Goal: Task Accomplishment & Management: Use online tool/utility

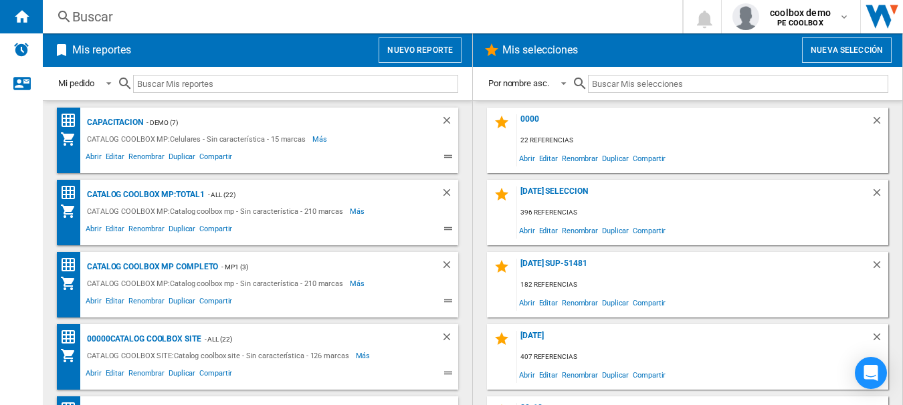
click at [432, 68] on div at bounding box center [287, 83] width 341 height 31
click at [427, 58] on button "Nuevo reporte" at bounding box center [420, 49] width 83 height 25
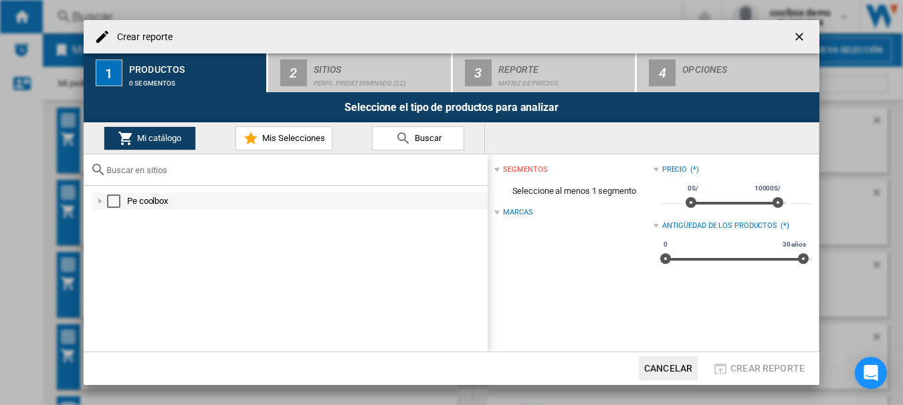
click at [111, 198] on div "Select" at bounding box center [113, 201] width 13 height 13
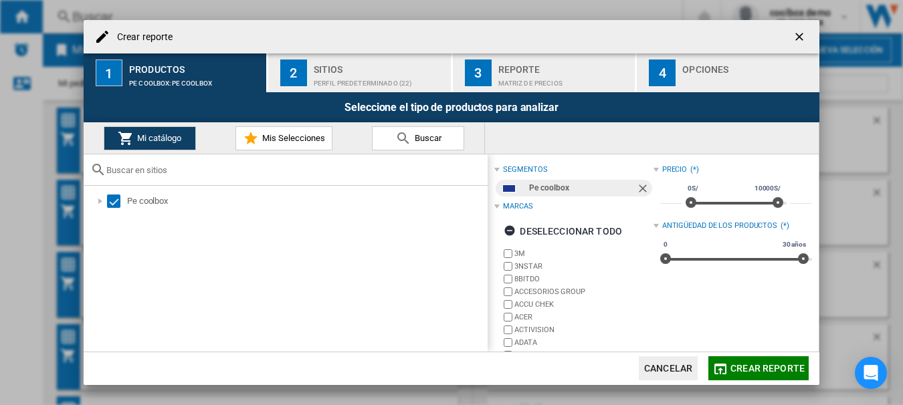
click at [797, 33] on ng-md-icon "getI18NText('BUTTONS.CLOSE_DIALOG')" at bounding box center [801, 38] width 16 height 16
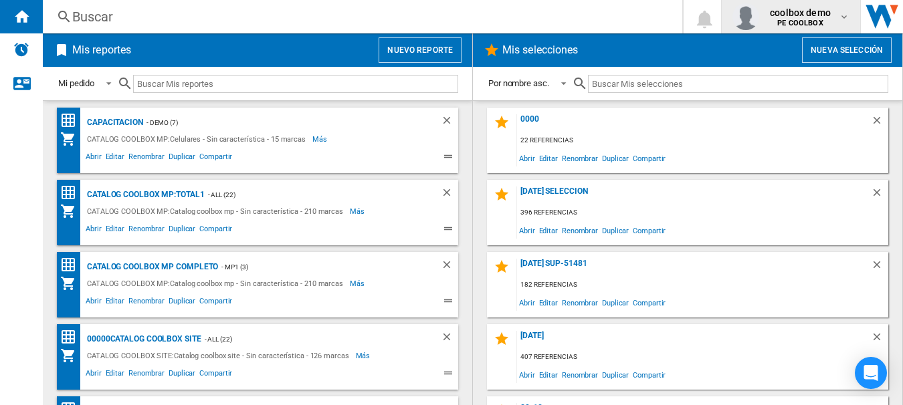
click at [799, 25] on b "PE COOLBOX" at bounding box center [799, 23] width 45 height 9
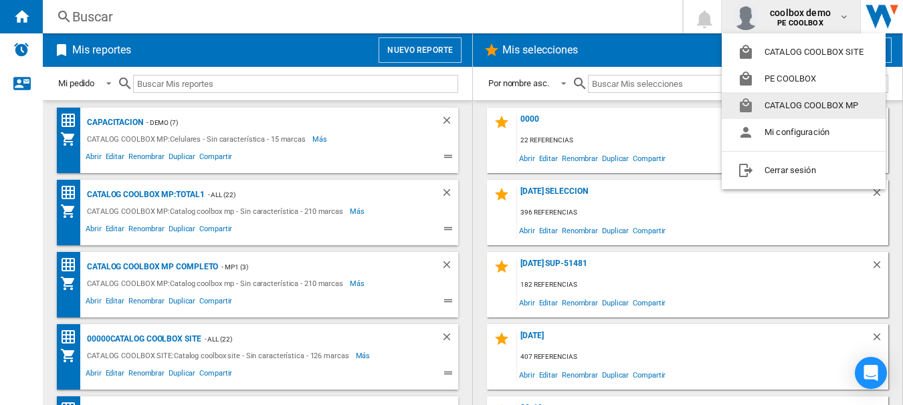
click at [787, 109] on button "CATALOG COOLBOX MP" at bounding box center [804, 105] width 164 height 27
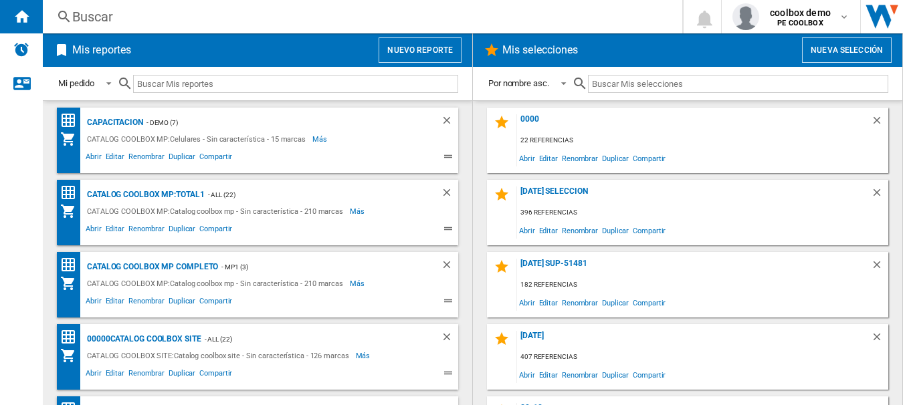
click at [413, 49] on button "Nuevo reporte" at bounding box center [420, 49] width 83 height 25
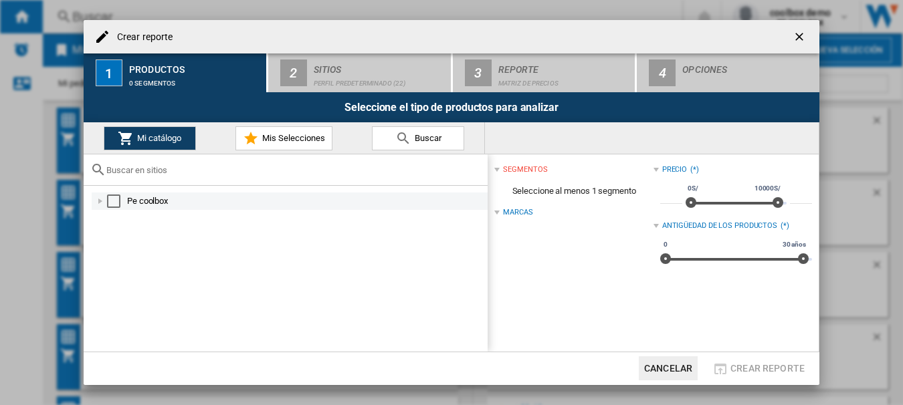
click at [117, 203] on div "Select" at bounding box center [113, 201] width 13 height 13
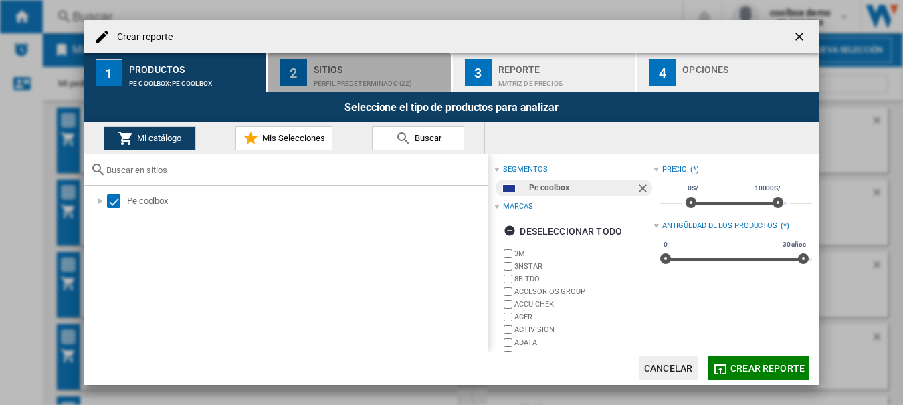
click at [360, 81] on div "Perfil predeterminado (22)" at bounding box center [380, 80] width 132 height 14
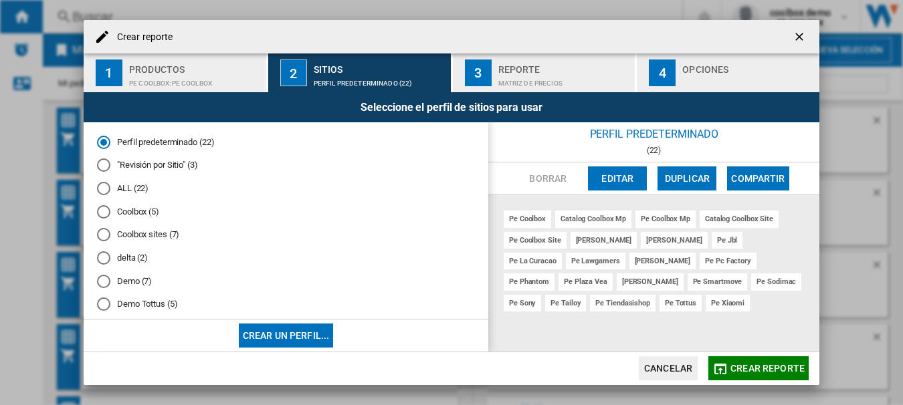
click at [102, 182] on div "ALL (22)" at bounding box center [103, 188] width 13 height 13
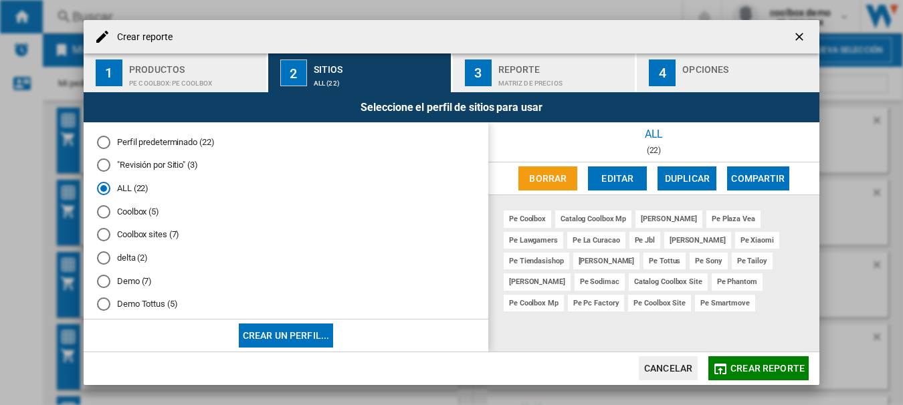
click at [756, 362] on button "Crear reporte" at bounding box center [758, 368] width 100 height 24
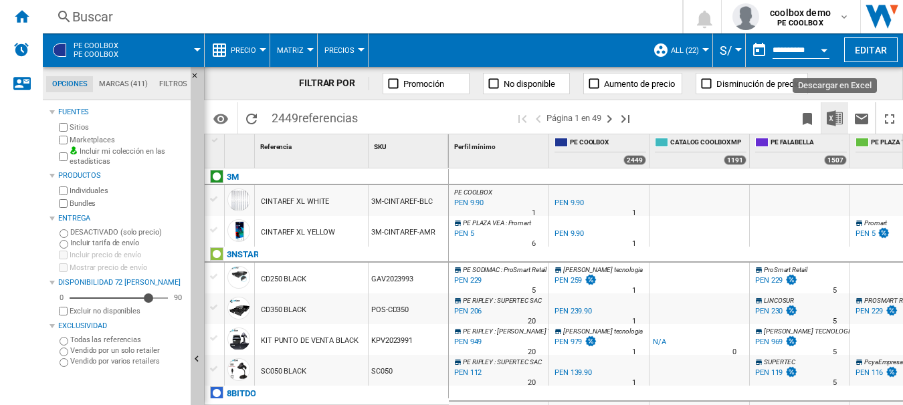
click at [832, 120] on img "Descargar en Excel" at bounding box center [835, 118] width 16 height 16
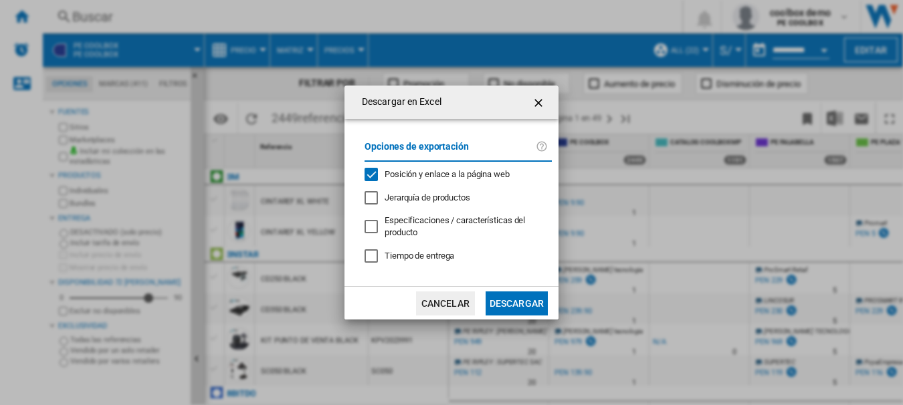
click at [470, 171] on span "Posición y enlace a la página web" at bounding box center [447, 174] width 125 height 10
click at [510, 299] on button "Descargar" at bounding box center [517, 304] width 62 height 24
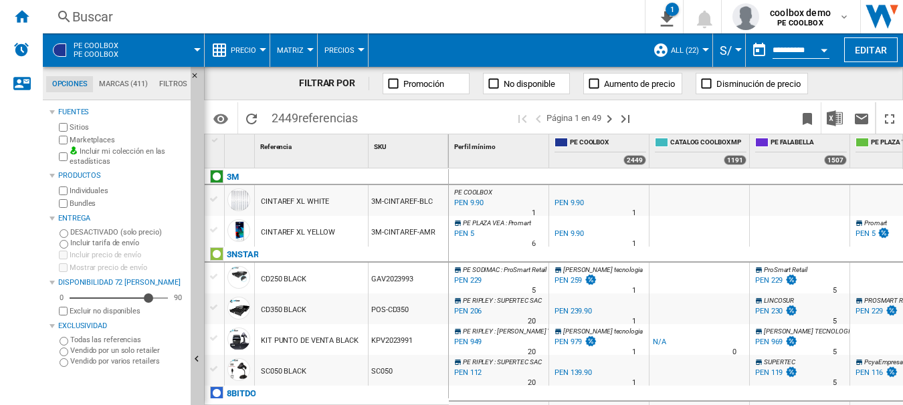
click at [155, 9] on div "Buscar" at bounding box center [341, 16] width 538 height 19
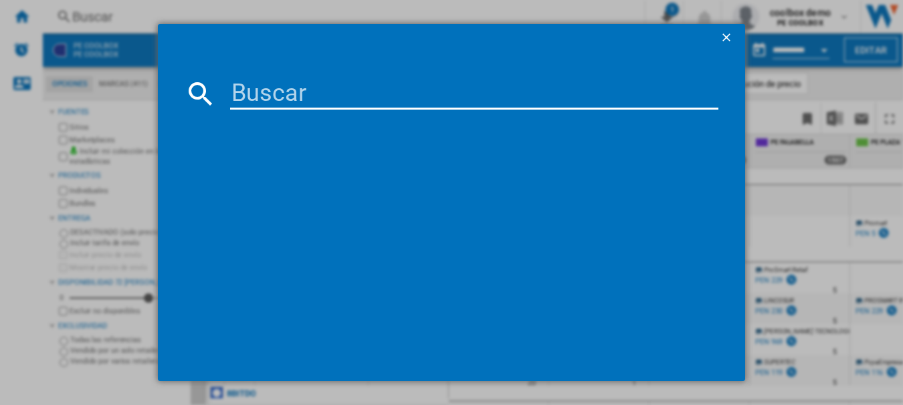
click at [254, 79] on input at bounding box center [474, 94] width 488 height 32
paste input "SONY A7 IV BLACK 33MPIXELS AND CASE"
type input "SONY A7 IV BLACK 33MPIXELS AND CASE"
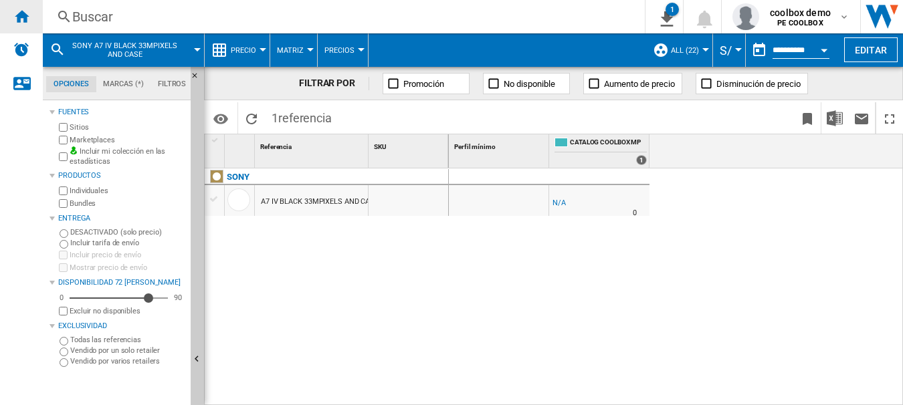
click at [24, 15] on ng-md-icon "Inicio" at bounding box center [21, 16] width 16 height 16
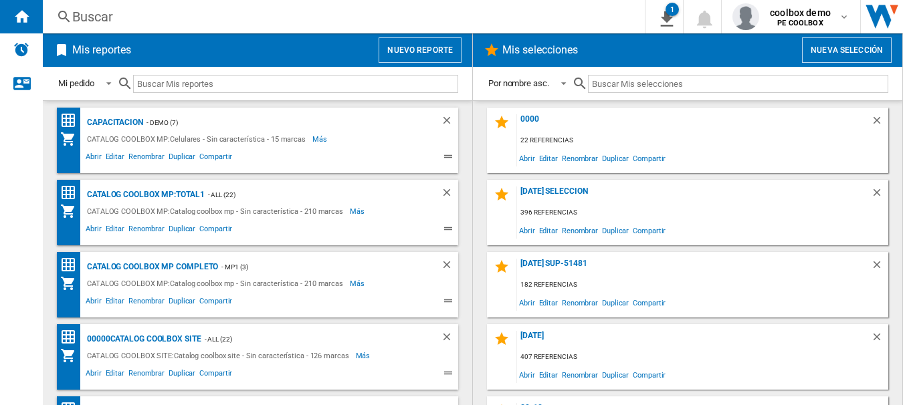
click at [426, 49] on button "Nuevo reporte" at bounding box center [420, 49] width 83 height 25
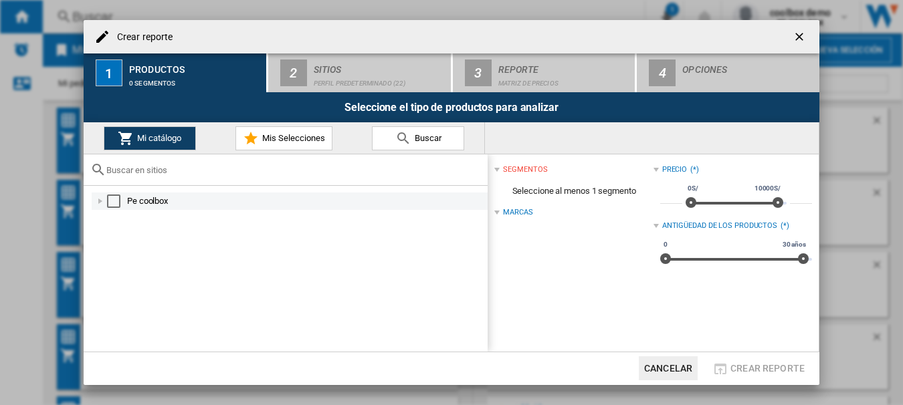
click at [111, 201] on div "Select" at bounding box center [113, 201] width 13 height 13
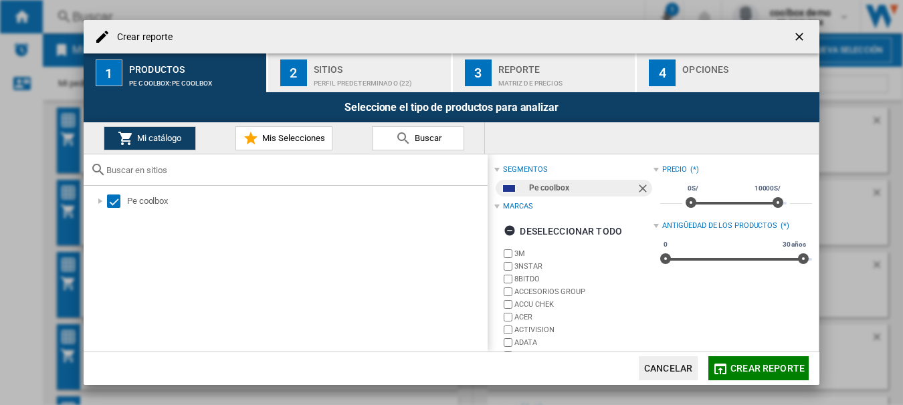
click at [309, 73] on button "2 Sitios Perfil predeterminado (22)" at bounding box center [360, 73] width 184 height 39
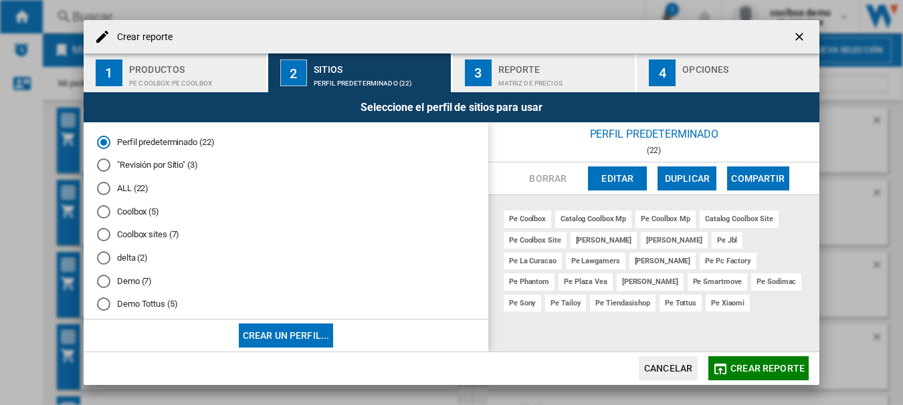
click at [118, 186] on md-radio-button "ALL (22)" at bounding box center [286, 189] width 378 height 13
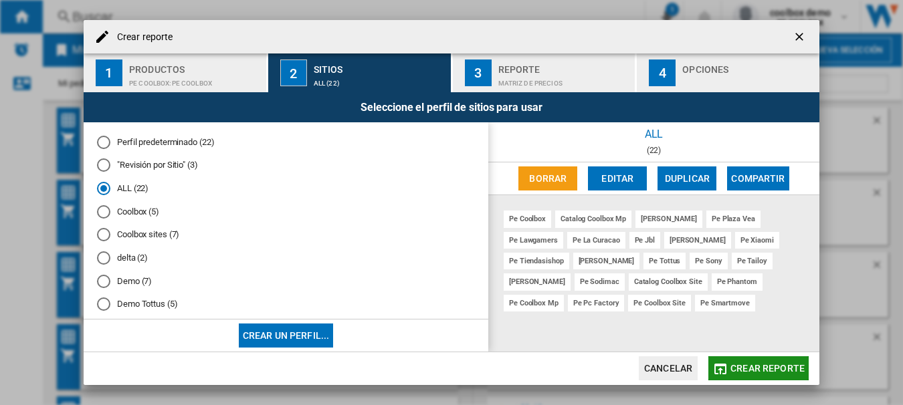
click at [748, 359] on button "Crear reporte" at bounding box center [758, 368] width 100 height 24
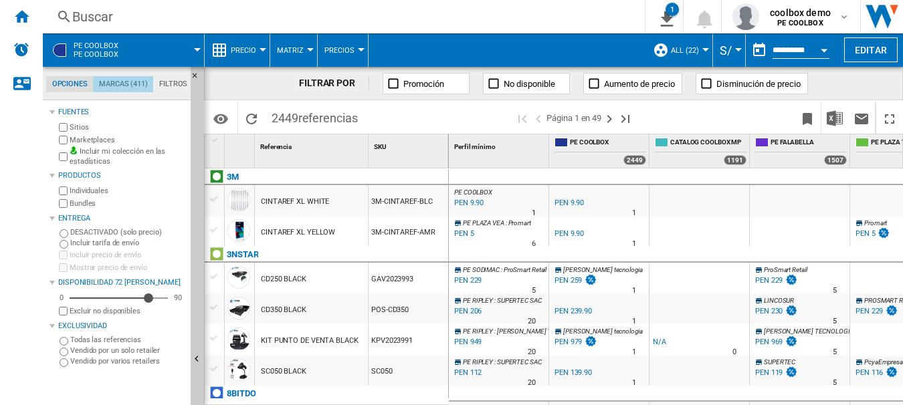
click at [126, 84] on md-tab-item "Marcas (411)" at bounding box center [123, 84] width 60 height 16
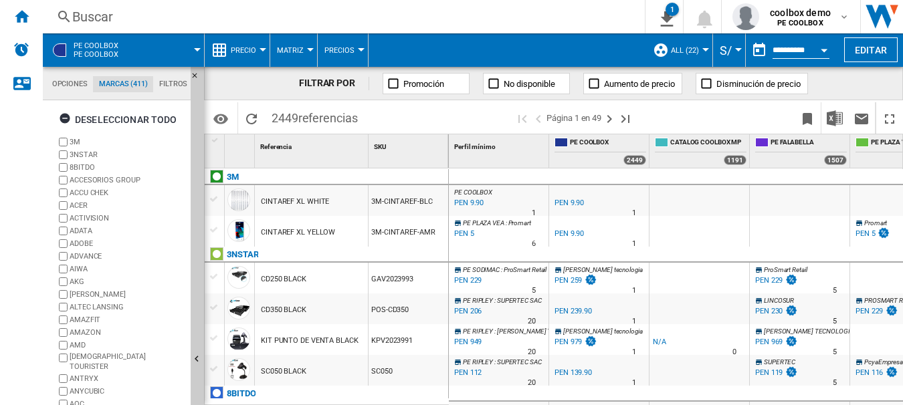
scroll to position [52, 0]
click at [60, 116] on ng-md-icon "button" at bounding box center [67, 120] width 16 height 16
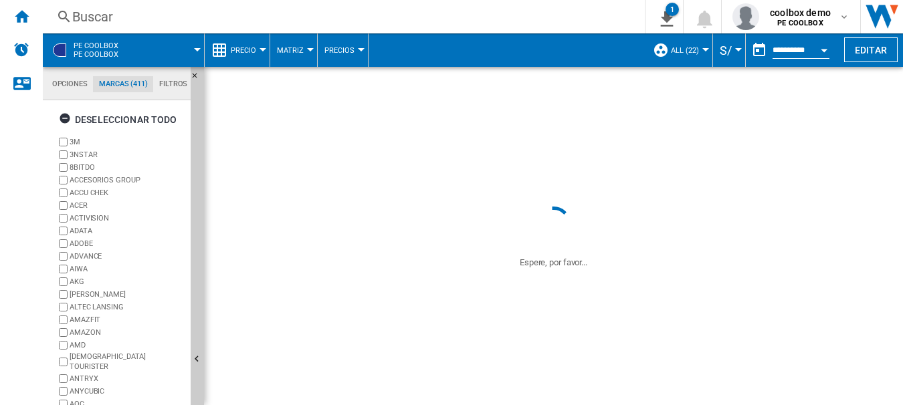
click at [71, 394] on div "+Mostrar todo" at bounding box center [120, 399] width 129 height 10
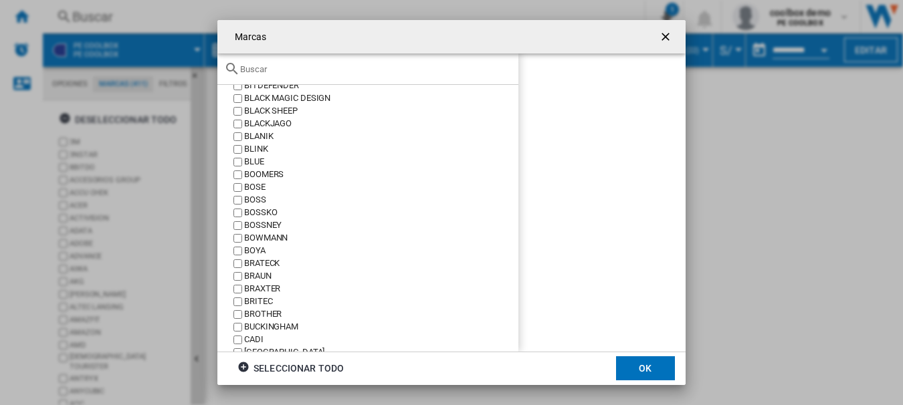
scroll to position [624, 0]
click at [278, 69] on input "text" at bounding box center [376, 69] width 272 height 10
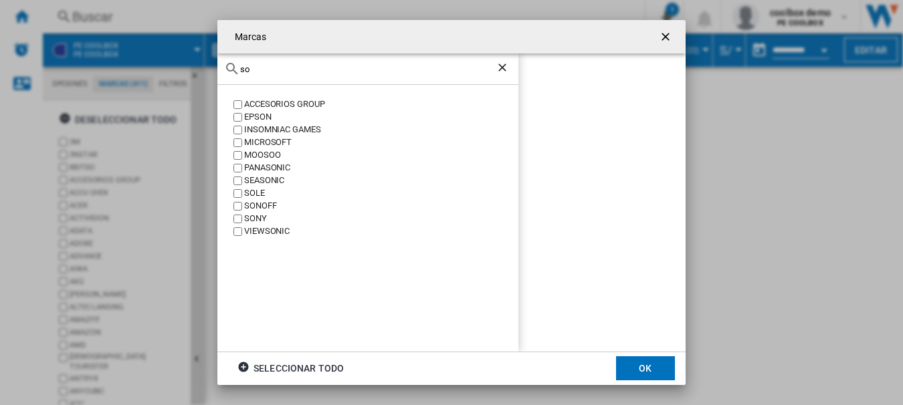
scroll to position [0, 0]
type input "sony"
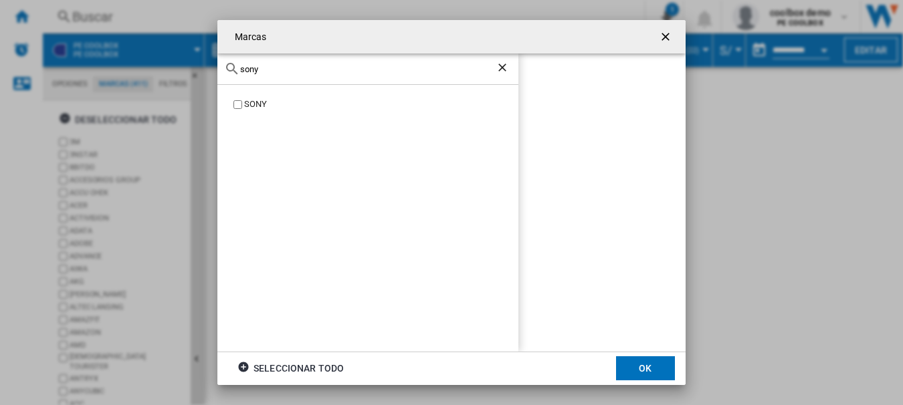
click at [239, 110] on label "SONY" at bounding box center [375, 104] width 288 height 13
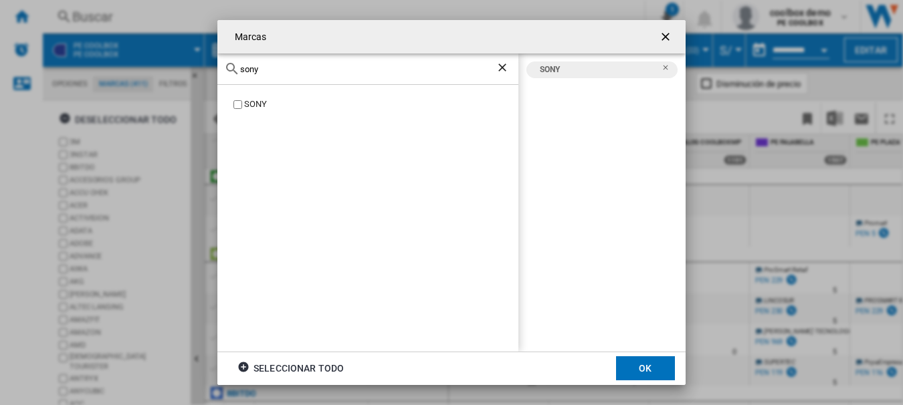
click at [637, 368] on button "OK" at bounding box center [645, 368] width 59 height 24
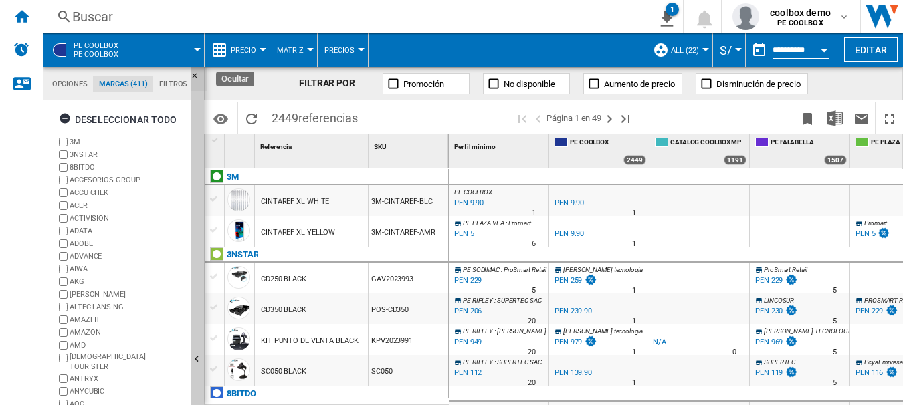
click at [197, 78] on ng-md-icon "Ocultar" at bounding box center [199, 80] width 16 height 16
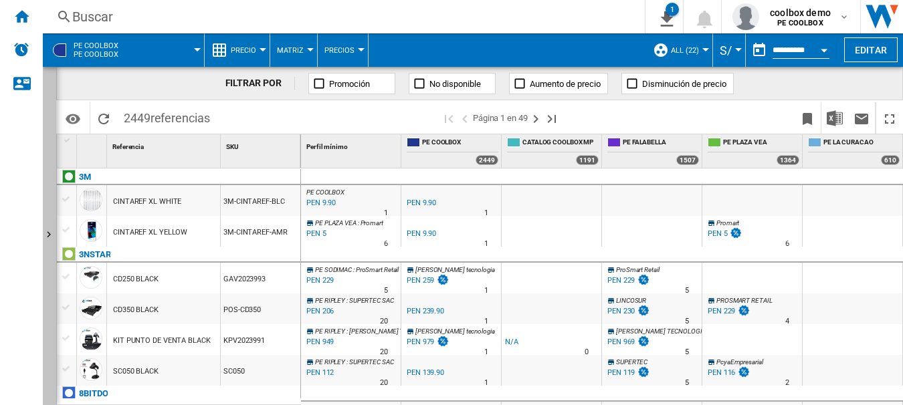
click at [50, 253] on button "Mostrar" at bounding box center [49, 236] width 13 height 338
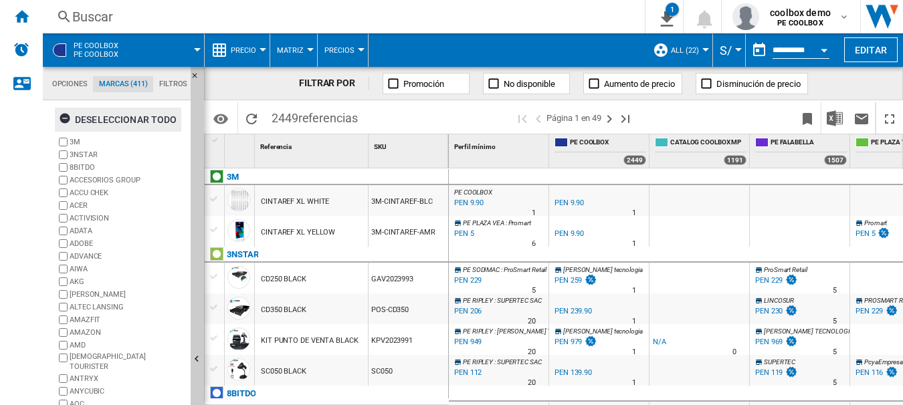
click at [74, 114] on ng-md-icon "button" at bounding box center [67, 120] width 16 height 16
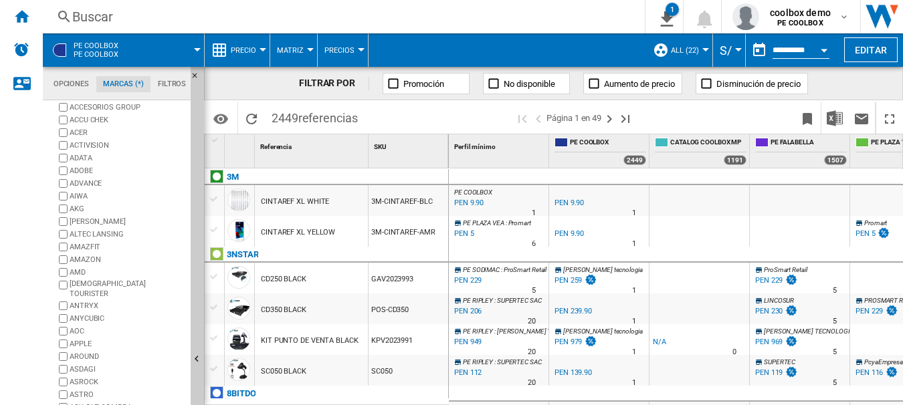
scroll to position [134, 0]
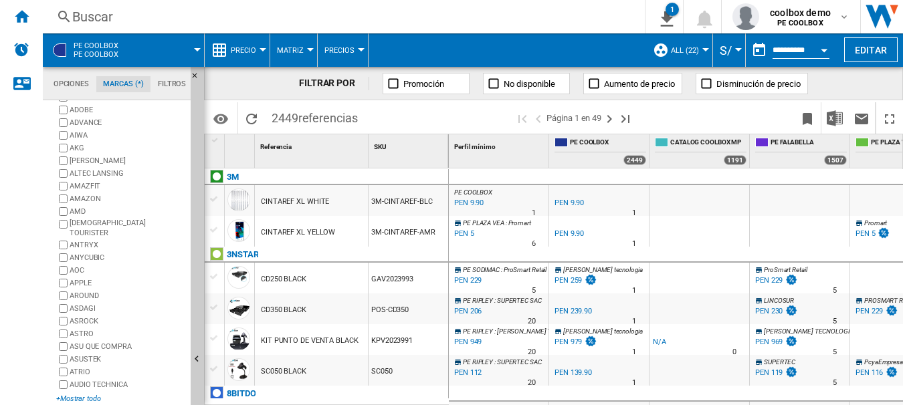
click at [75, 394] on div "+Mostrar todo" at bounding box center [120, 399] width 129 height 10
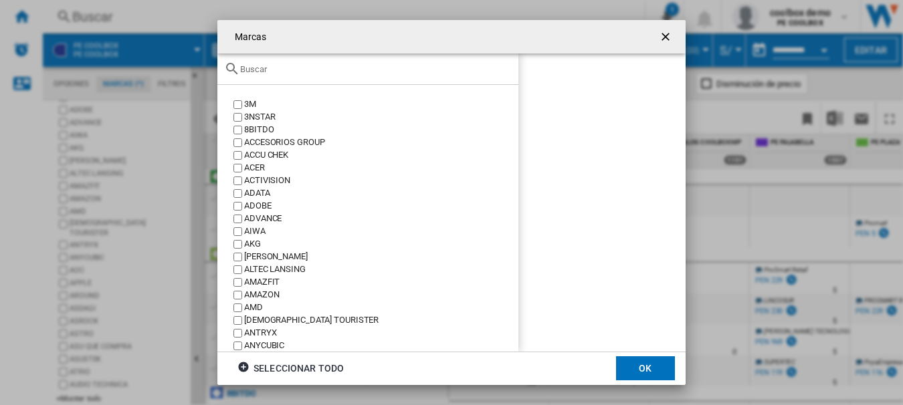
click at [262, 76] on div "Marcas 3M ..." at bounding box center [367, 69] width 301 height 31
click at [265, 69] on input "Marcas 3M ..." at bounding box center [376, 69] width 272 height 10
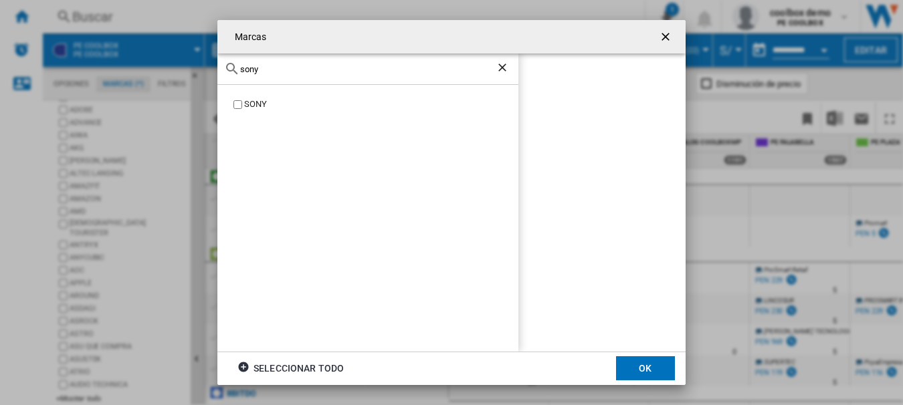
type input "sony"
click at [628, 362] on button "OK" at bounding box center [645, 368] width 59 height 24
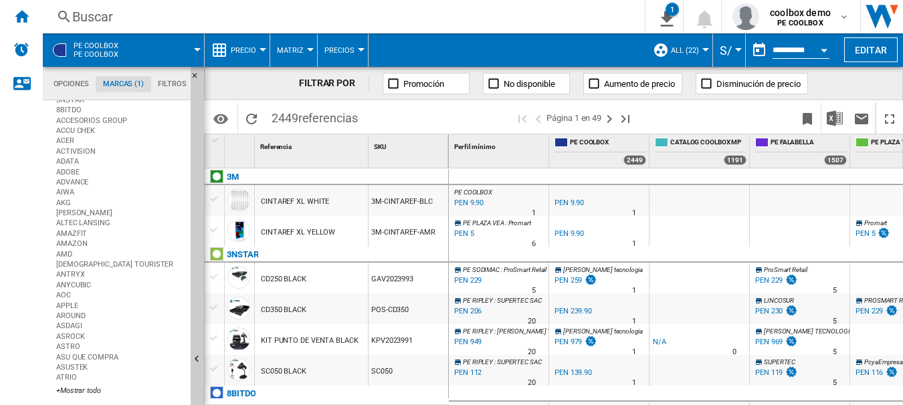
scroll to position [0, 0]
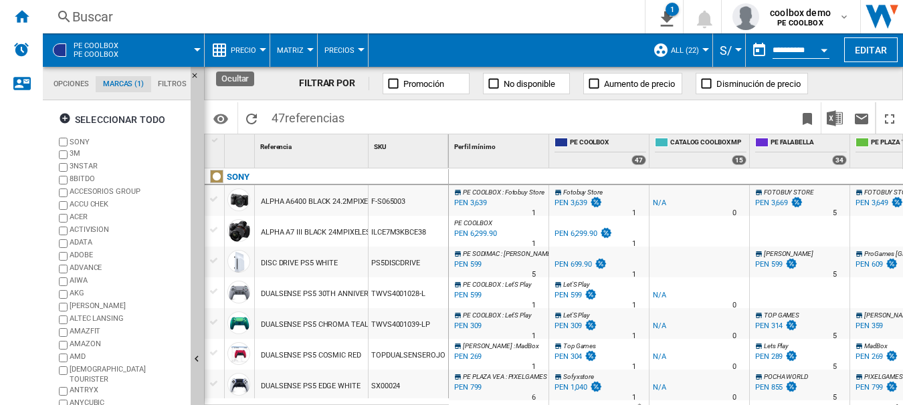
click at [199, 73] on ng-md-icon "Ocultar" at bounding box center [199, 80] width 16 height 16
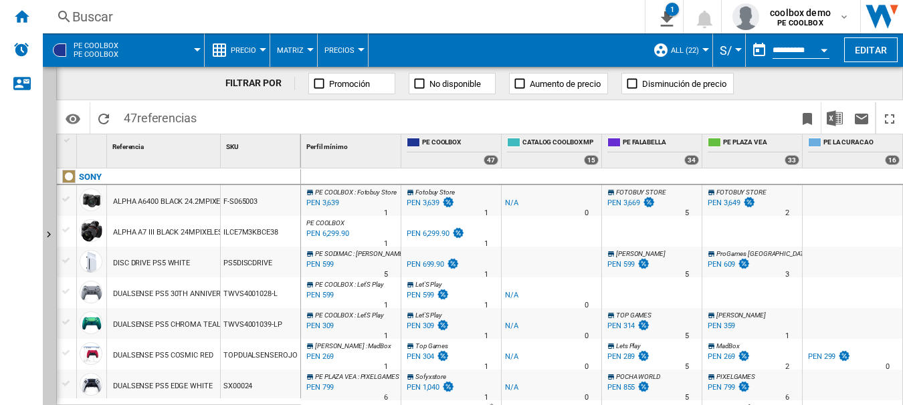
scroll to position [534, 0]
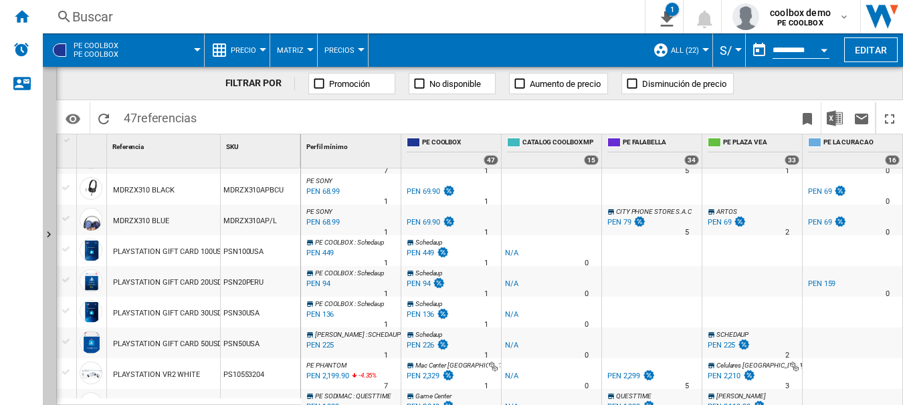
click at [165, 20] on div "Buscar" at bounding box center [341, 16] width 538 height 19
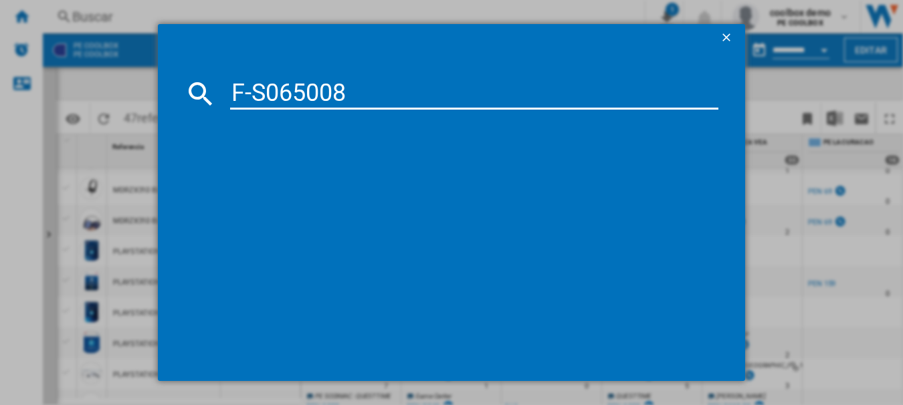
type input "F-S065008"
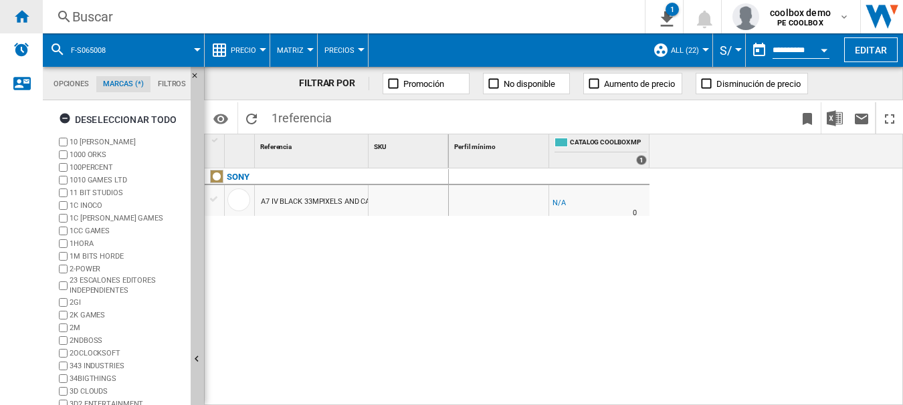
drag, startPoint x: 10, startPoint y: 13, endPoint x: 538, endPoint y: 96, distance: 534.9
click at [11, 13] on div "Inicio" at bounding box center [21, 16] width 43 height 33
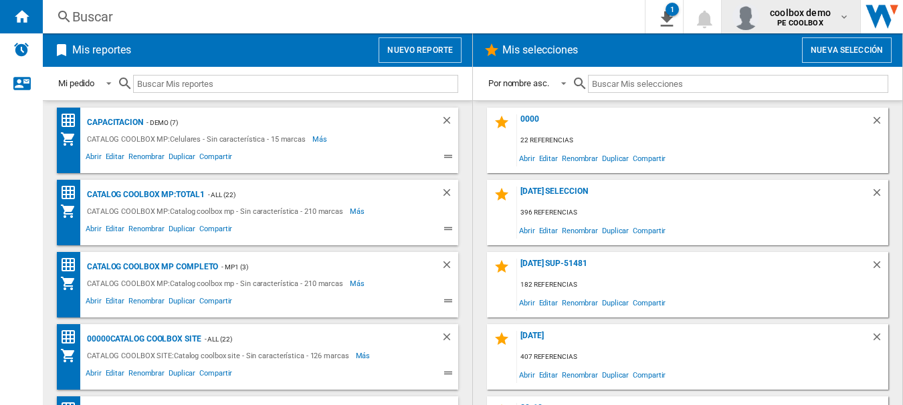
click at [799, 21] on b "PE COOLBOX" at bounding box center [799, 23] width 45 height 9
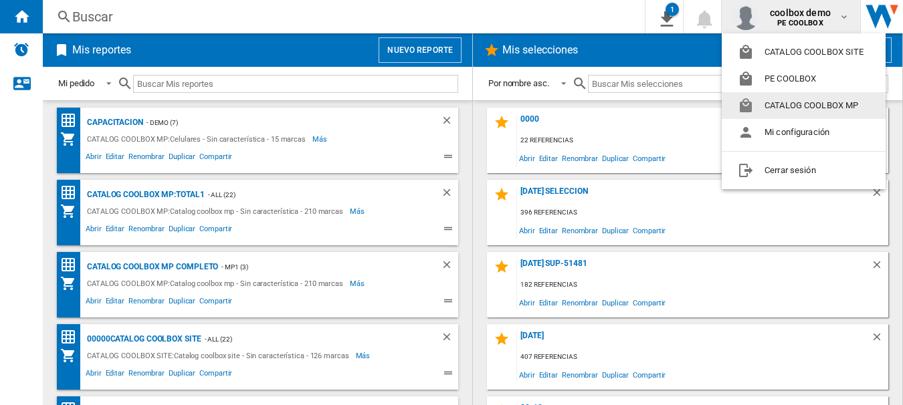
click at [818, 106] on button "CATALOG COOLBOX MP" at bounding box center [804, 105] width 164 height 27
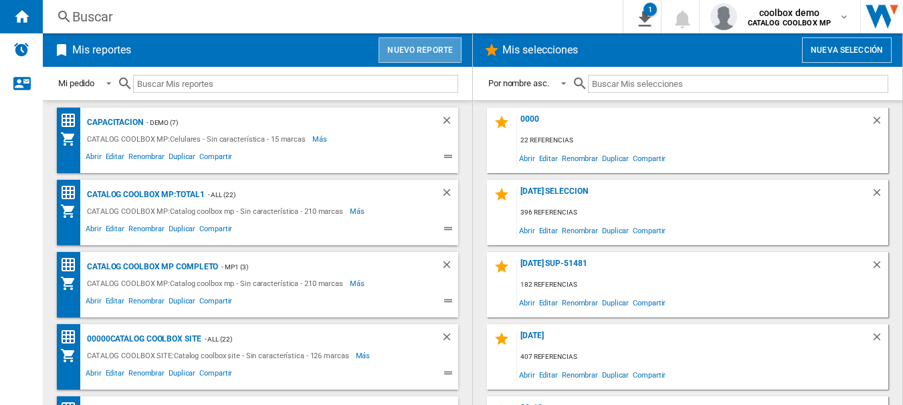
click at [433, 56] on button "Nuevo reporte" at bounding box center [420, 49] width 83 height 25
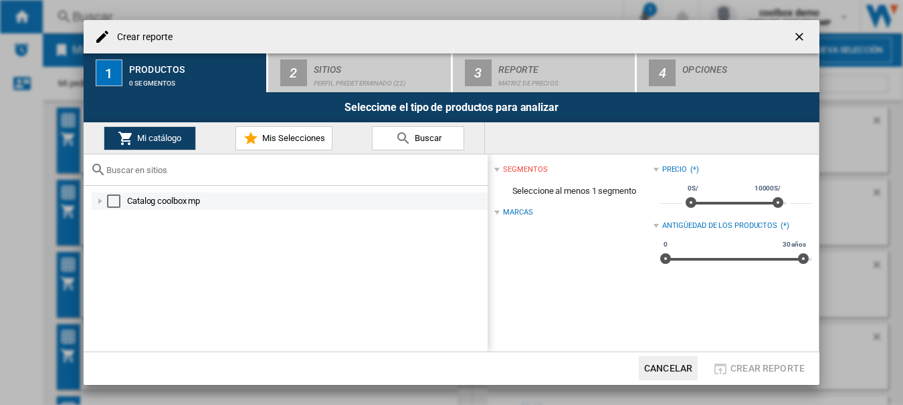
click at [106, 202] on div "Crear reporte ..." at bounding box center [100, 201] width 13 height 13
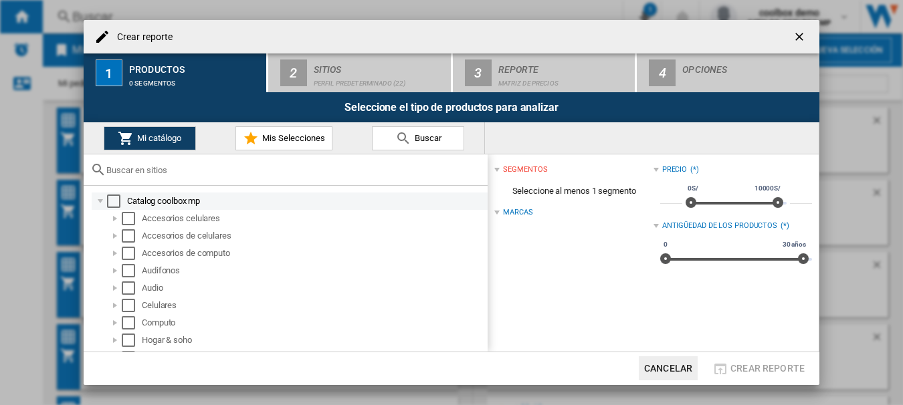
click at [114, 201] on div "Select" at bounding box center [113, 201] width 13 height 13
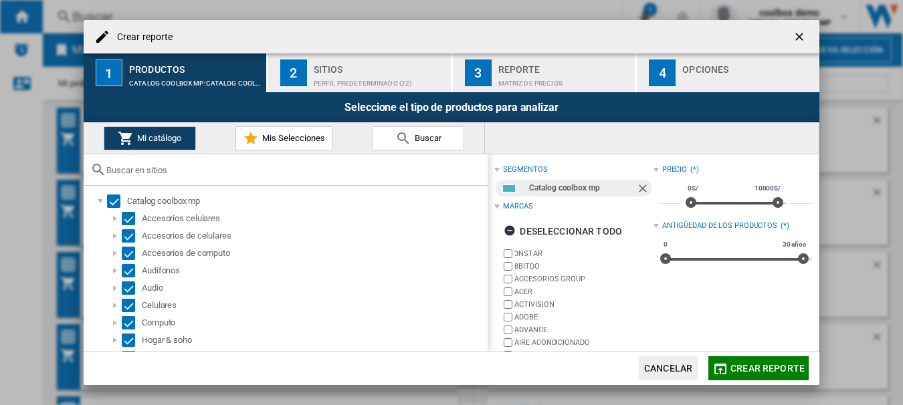
click at [308, 78] on button "2 Sitios Perfil predeterminado (22)" at bounding box center [360, 73] width 184 height 39
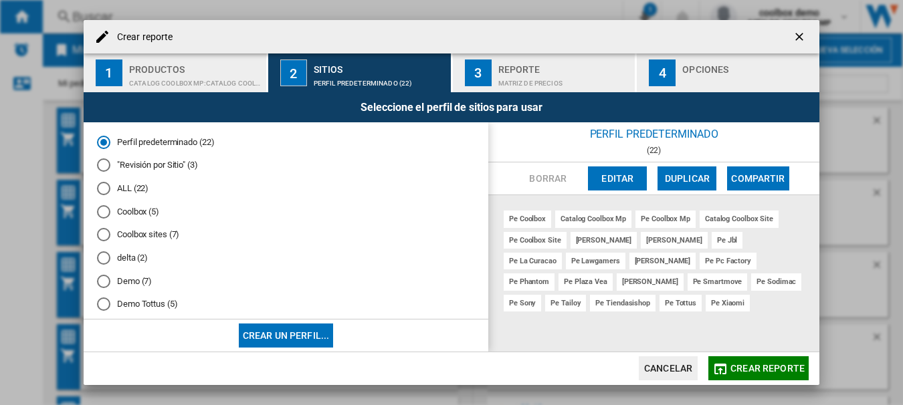
click at [138, 189] on md-radio-button "ALL (22)" at bounding box center [286, 189] width 378 height 13
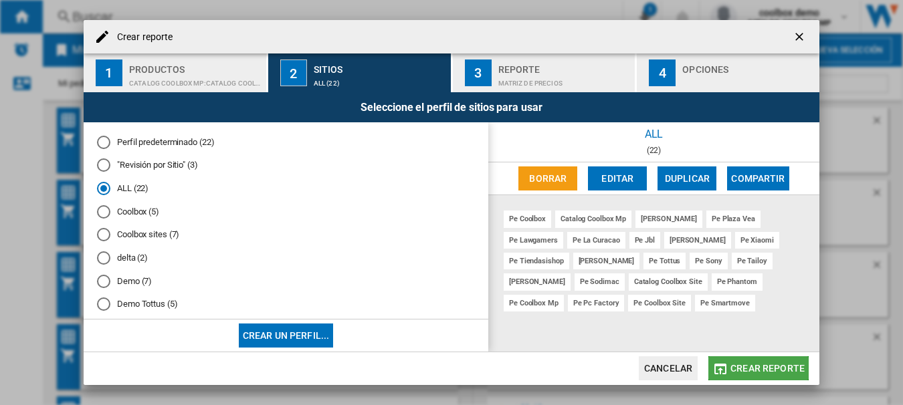
click at [740, 365] on span "Crear reporte" at bounding box center [767, 368] width 74 height 11
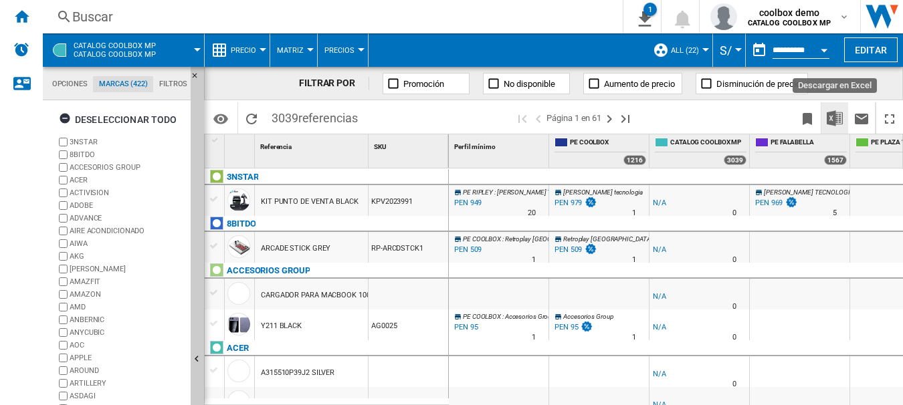
click at [829, 118] on img "Descargar en Excel" at bounding box center [835, 118] width 16 height 16
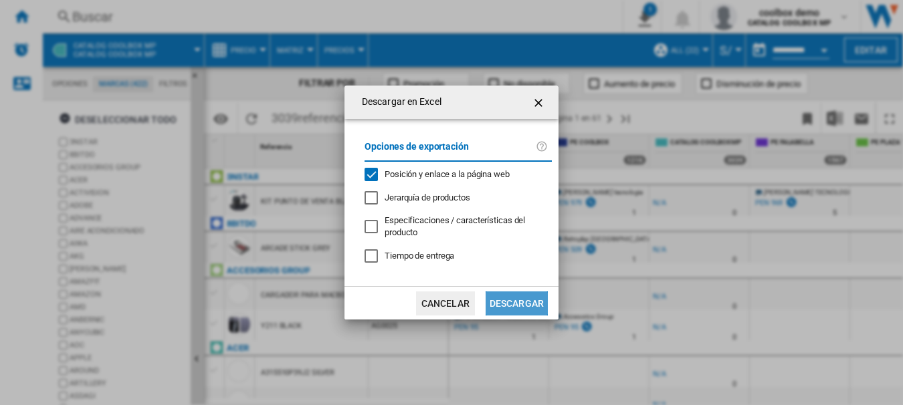
click at [522, 303] on button "Descargar" at bounding box center [517, 304] width 62 height 24
